Goal: Navigation & Orientation: Understand site structure

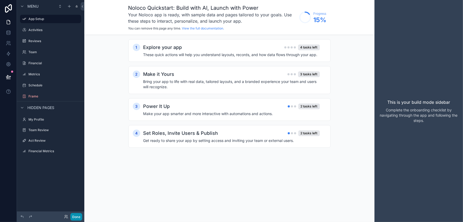
click at [79, 217] on button "Done" at bounding box center [76, 217] width 12 height 8
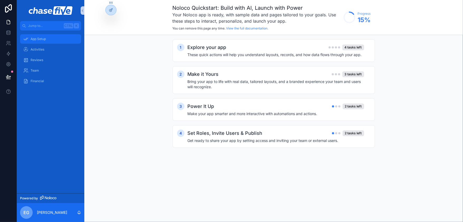
click at [50, 38] on div "App Setup" at bounding box center [50, 39] width 55 height 8
click at [49, 52] on div "Activities" at bounding box center [50, 49] width 55 height 8
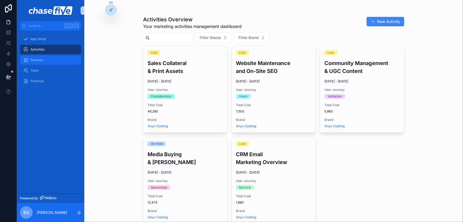
click at [47, 59] on div "Reviews" at bounding box center [50, 60] width 55 height 8
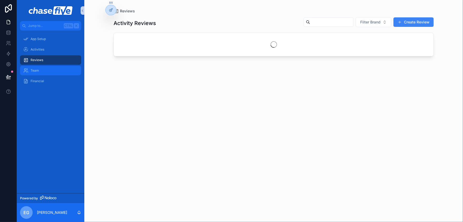
click at [46, 67] on div "Team" at bounding box center [50, 70] width 55 height 8
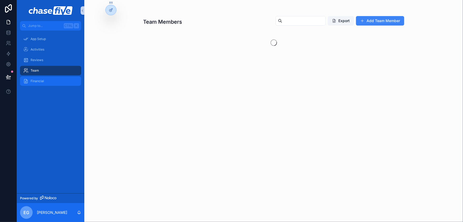
click at [45, 80] on div "Financial" at bounding box center [50, 81] width 55 height 8
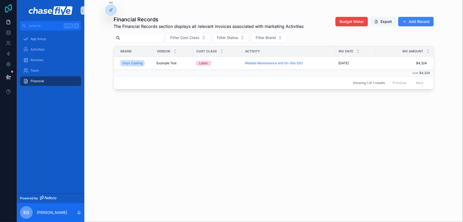
click at [9, 9] on icon at bounding box center [8, 8] width 11 height 8
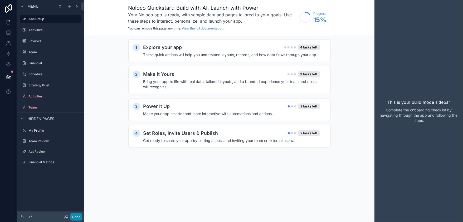
click at [75, 215] on button "Done" at bounding box center [76, 217] width 12 height 8
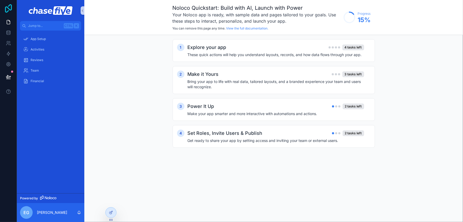
click at [10, 12] on icon at bounding box center [8, 8] width 11 height 8
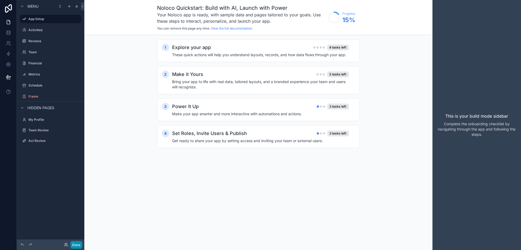
click at [77, 241] on button "Done" at bounding box center [76, 245] width 12 height 8
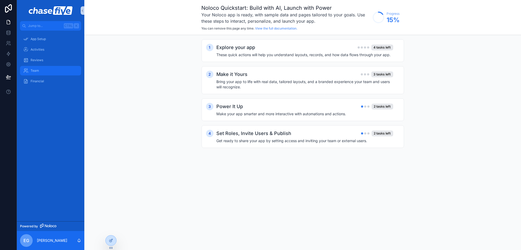
click at [42, 69] on div "Team" at bounding box center [50, 70] width 55 height 8
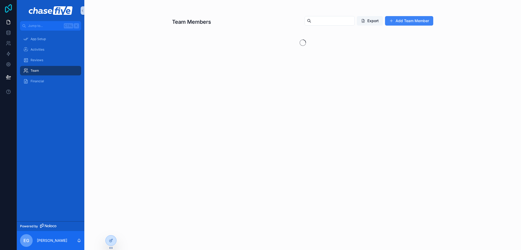
click at [8, 7] on icon at bounding box center [8, 8] width 11 height 8
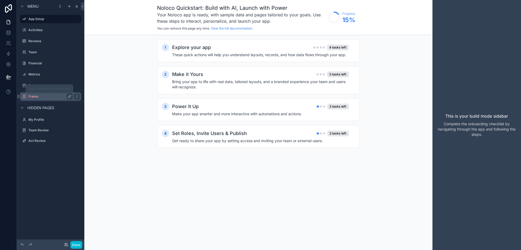
click at [45, 96] on label "Frame" at bounding box center [49, 96] width 42 height 4
